Goal: Task Accomplishment & Management: Manage account settings

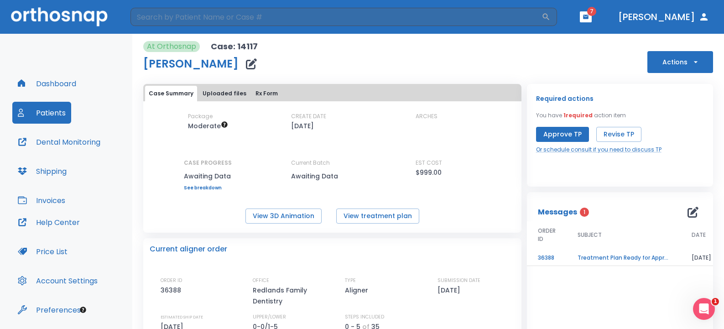
click at [558, 133] on button "Approve TP" at bounding box center [562, 134] width 53 height 15
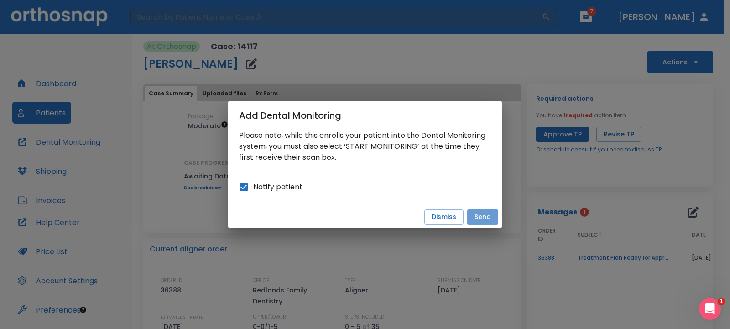
click at [489, 217] on button "Send" at bounding box center [482, 216] width 31 height 15
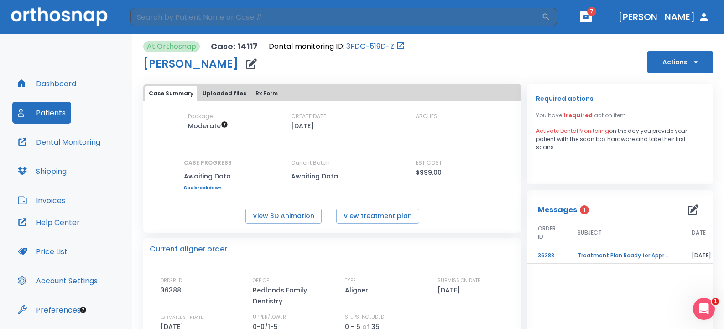
click at [599, 255] on td "Treatment Plan Ready for Approval!" at bounding box center [623, 256] width 114 height 16
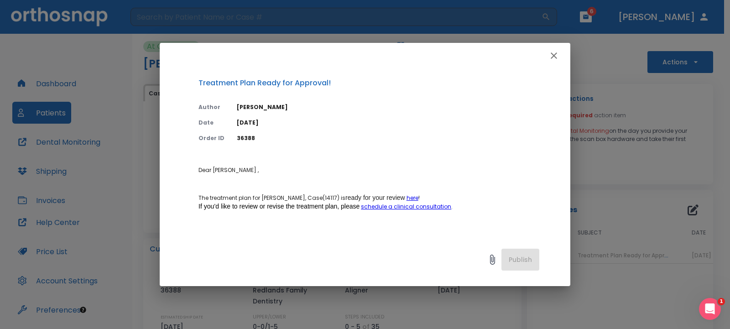
click at [551, 54] on icon "button" at bounding box center [553, 55] width 11 height 11
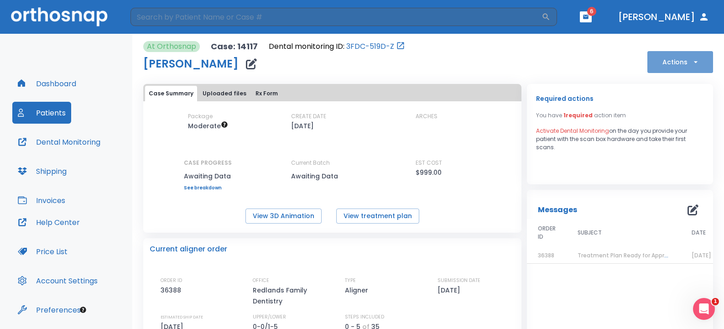
click at [657, 55] on button "Actions" at bounding box center [680, 62] width 66 height 22
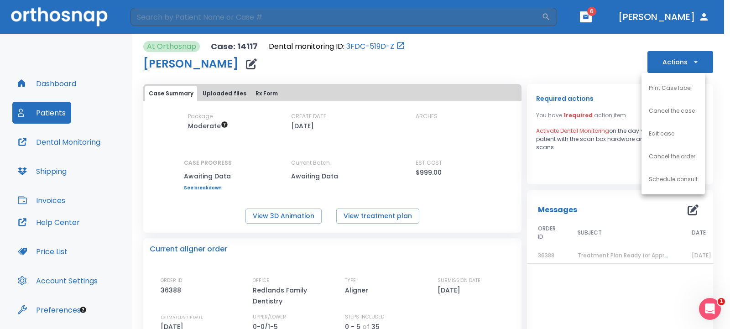
click at [514, 76] on div at bounding box center [365, 164] width 730 height 329
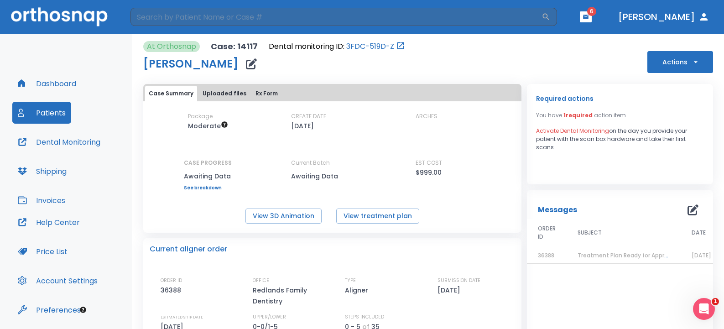
click at [53, 142] on button "Dental Monitoring" at bounding box center [58, 142] width 93 height 22
click at [58, 137] on button "Dental Monitoring" at bounding box center [58, 142] width 93 height 22
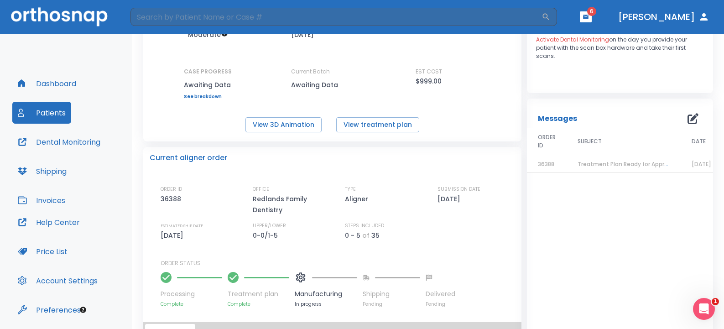
scroll to position [137, 0]
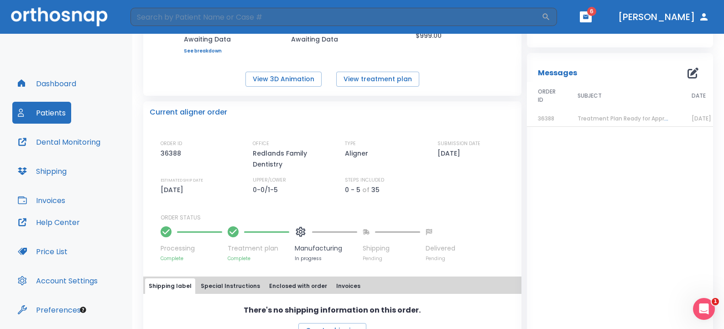
click at [51, 117] on button "Patients" at bounding box center [41, 113] width 59 height 22
